Goal: Browse casually

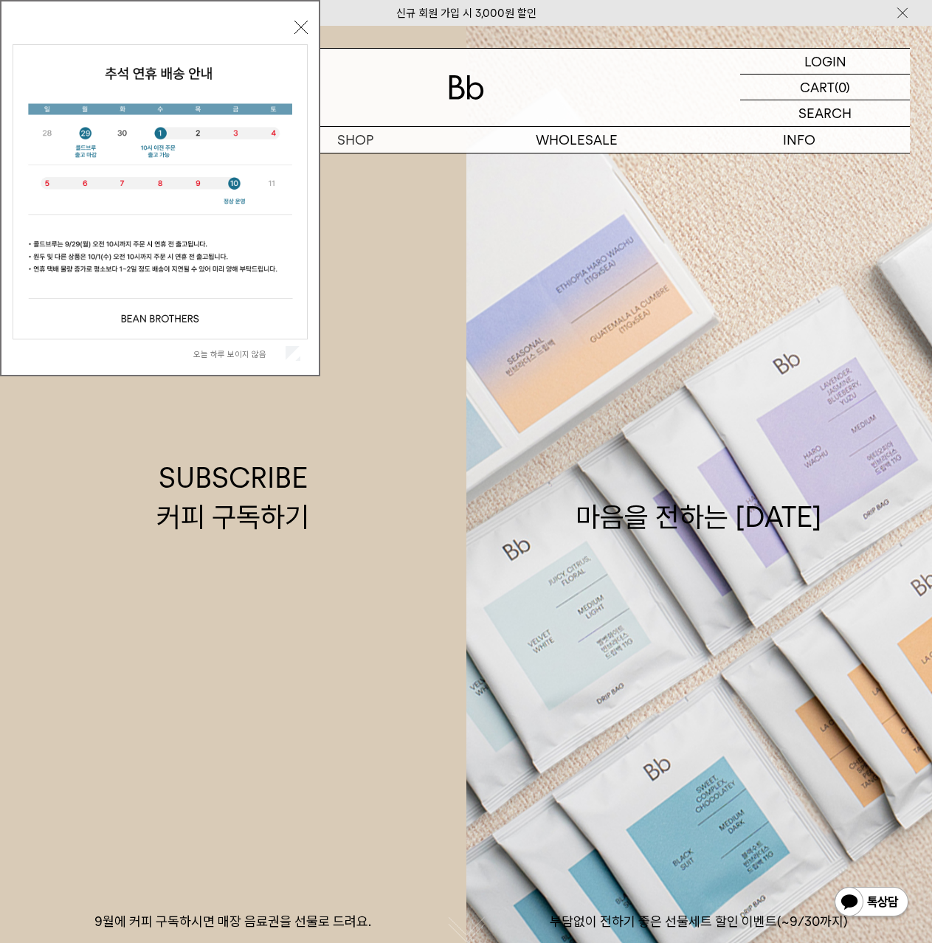
click at [259, 353] on label "오늘 하루 보이지 않음" at bounding box center [237, 354] width 89 height 10
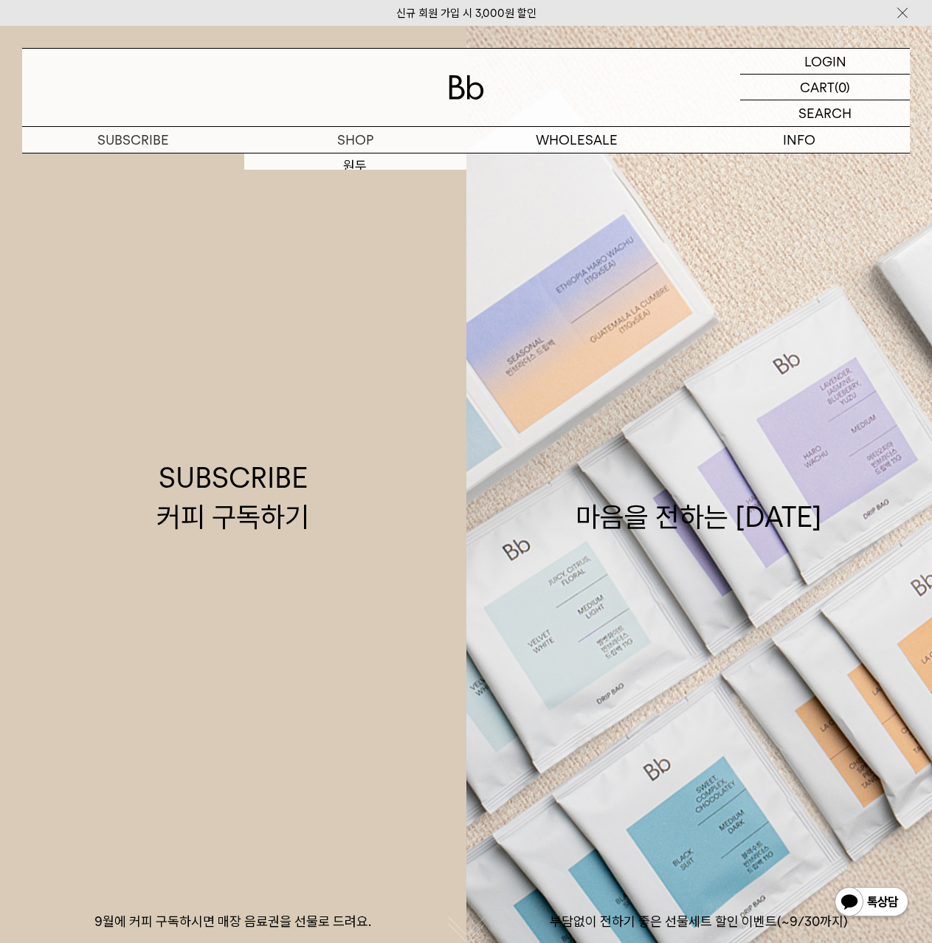
click at [452, 56] on div at bounding box center [466, 87] width 888 height 77
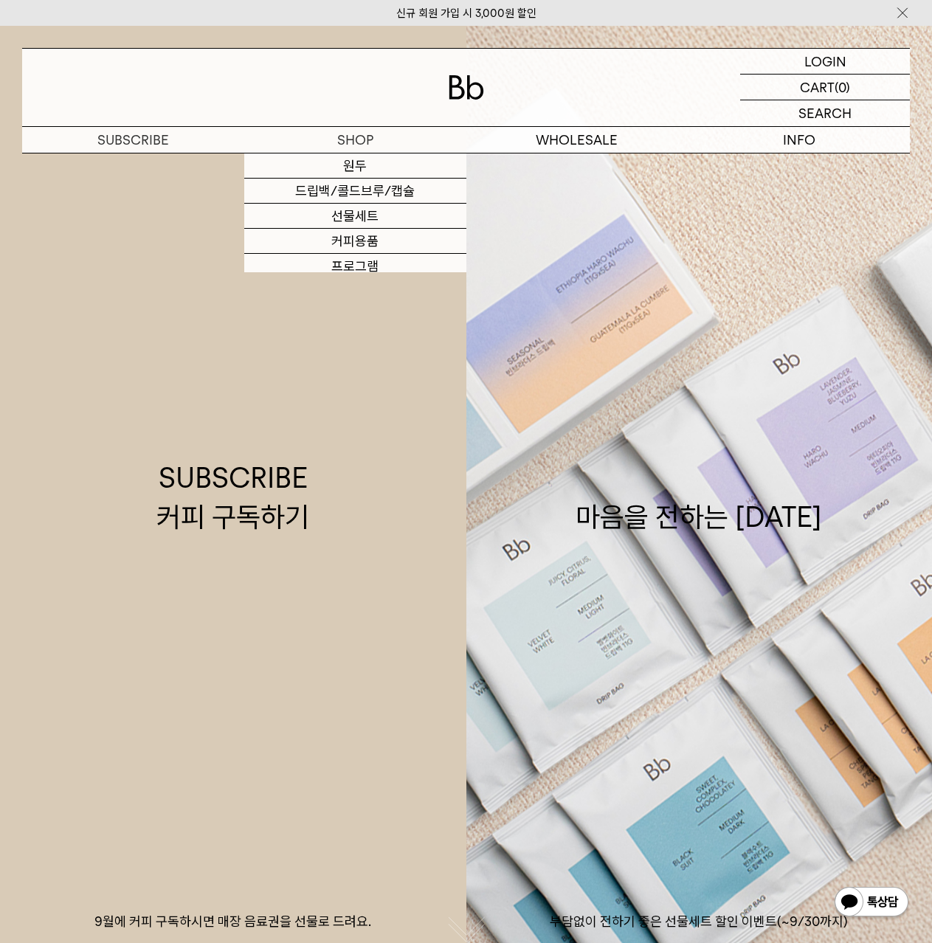
click at [461, 83] on img at bounding box center [466, 87] width 35 height 24
